Goal: Transaction & Acquisition: Purchase product/service

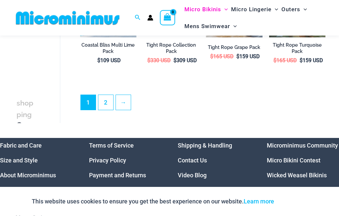
scroll to position [1095, 0]
click at [107, 110] on link "2" at bounding box center [105, 102] width 15 height 15
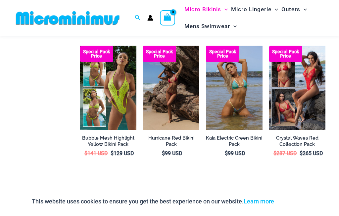
scroll to position [193, 0]
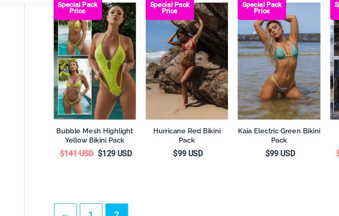
click at [80, 31] on img at bounding box center [80, 31] width 0 height 0
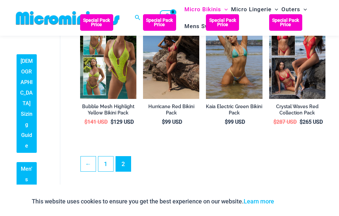
scroll to position [246, 0]
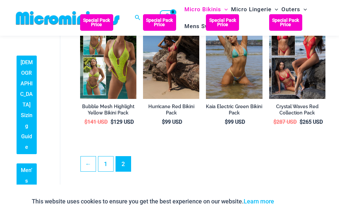
click at [206, 14] on img at bounding box center [206, 14] width 0 height 0
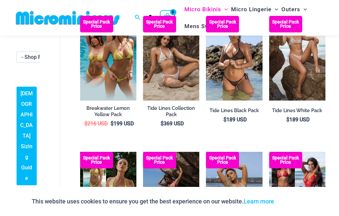
scroll to position [82, 0]
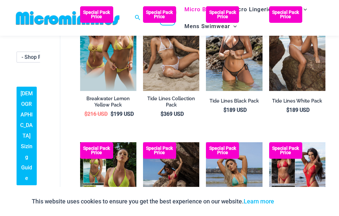
click at [80, 6] on img at bounding box center [80, 6] width 0 height 0
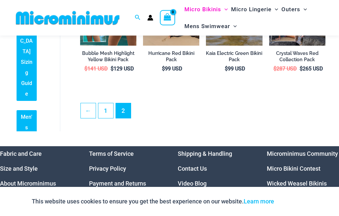
scroll to position [255, 0]
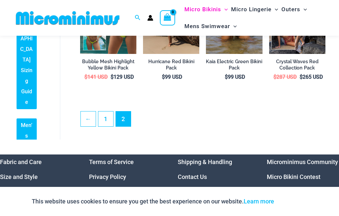
click at [107, 127] on link "1" at bounding box center [105, 119] width 15 height 15
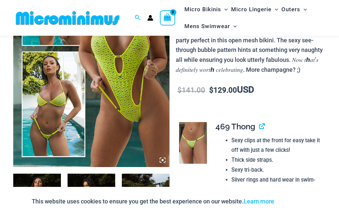
scroll to position [111, 0]
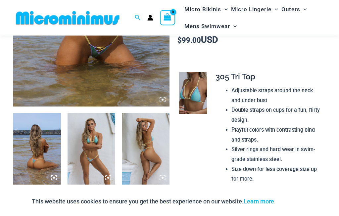
scroll to position [179, 0]
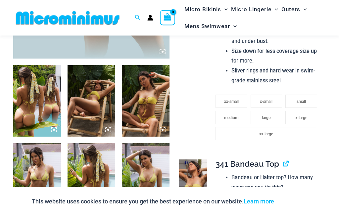
scroll to position [231, 0]
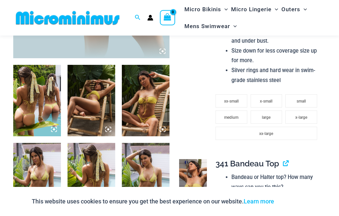
click at [47, 128] on img at bounding box center [37, 101] width 48 height 72
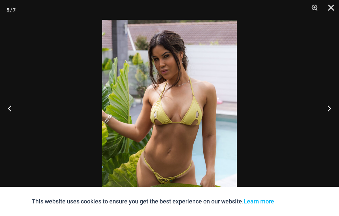
click at [336, 13] on button "Close" at bounding box center [329, 10] width 17 height 20
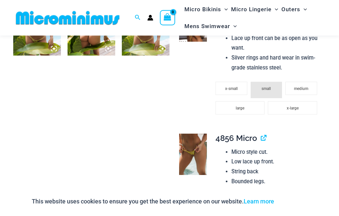
scroll to position [406, 0]
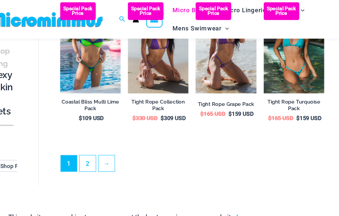
scroll to position [1045, 0]
click at [80, 2] on img at bounding box center [80, 2] width 0 height 0
click at [82, 104] on h2 "Coastal Bliss Multi Lime Pack" at bounding box center [108, 97] width 56 height 12
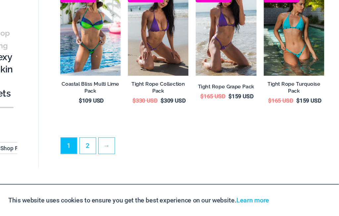
scroll to position [0, 0]
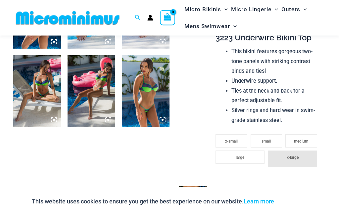
scroll to position [318, 0]
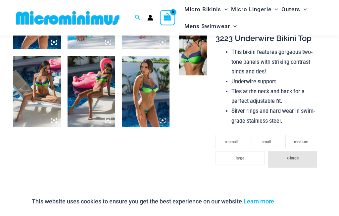
click at [146, 91] on img at bounding box center [146, 92] width 48 height 72
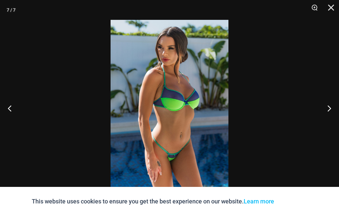
click at [334, 107] on button "Next" at bounding box center [326, 108] width 25 height 33
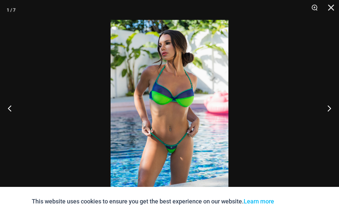
click at [335, 106] on button "Next" at bounding box center [326, 108] width 25 height 33
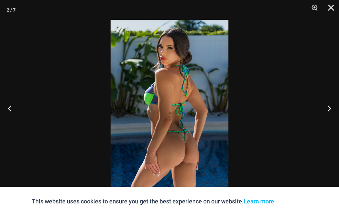
click at [333, 105] on button "Next" at bounding box center [326, 108] width 25 height 33
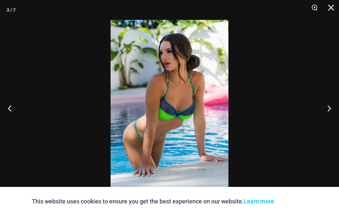
click at [10, 107] on button "Previous" at bounding box center [12, 108] width 25 height 33
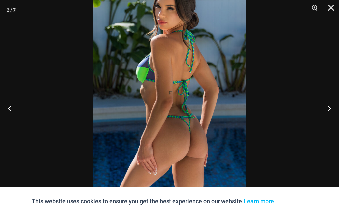
click at [330, 113] on button "Next" at bounding box center [326, 108] width 25 height 33
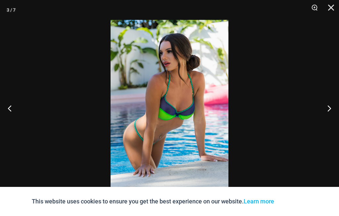
click at [327, 112] on button "Next" at bounding box center [326, 108] width 25 height 33
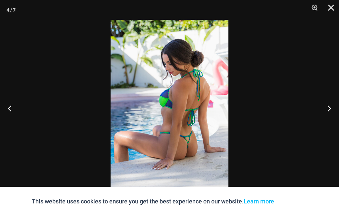
click at [325, 109] on button "Next" at bounding box center [326, 108] width 25 height 33
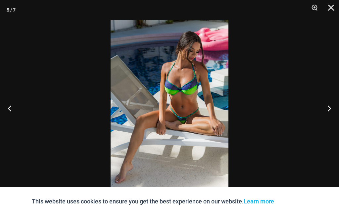
click at [325, 111] on button "Next" at bounding box center [326, 108] width 25 height 33
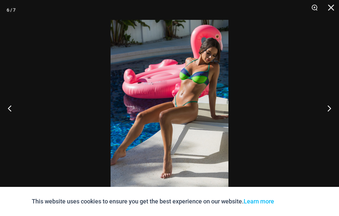
click at [323, 104] on button "Next" at bounding box center [326, 108] width 25 height 33
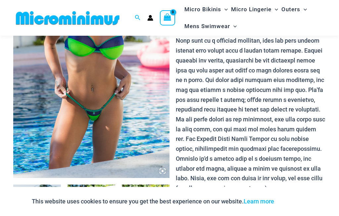
scroll to position [86, 0]
